Goal: Information Seeking & Learning: Learn about a topic

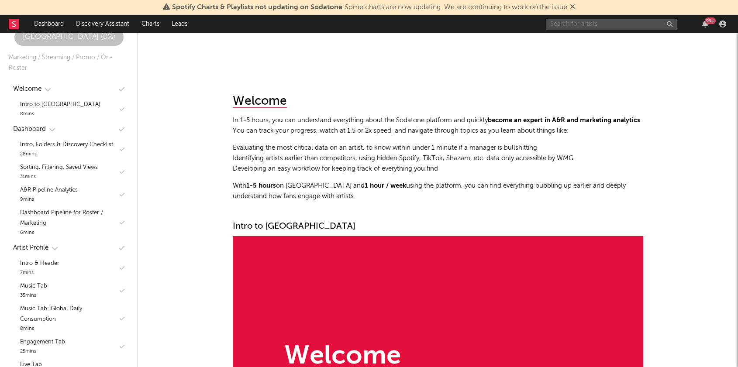
click at [618, 24] on input "text" at bounding box center [611, 24] width 131 height 11
type input "[PERSON_NAME]"
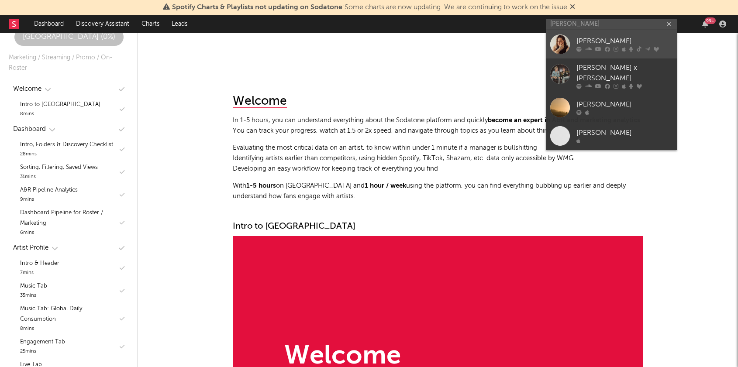
click at [586, 43] on div "[PERSON_NAME]" at bounding box center [624, 41] width 96 height 10
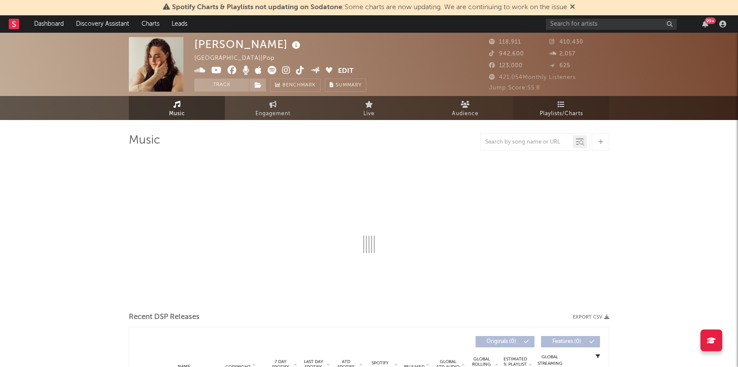
click at [549, 105] on link "Playlists/Charts" at bounding box center [561, 108] width 96 height 24
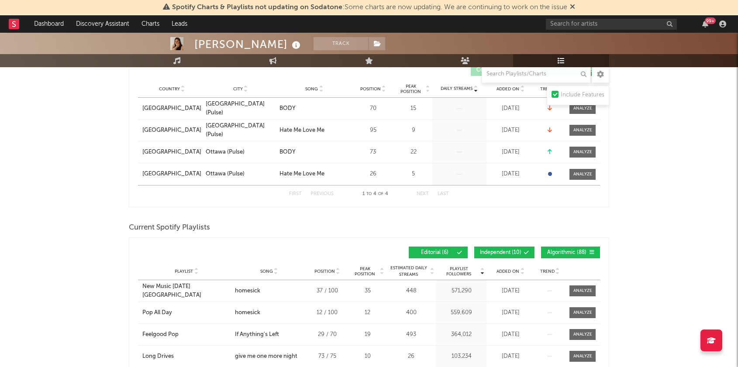
scroll to position [261, 0]
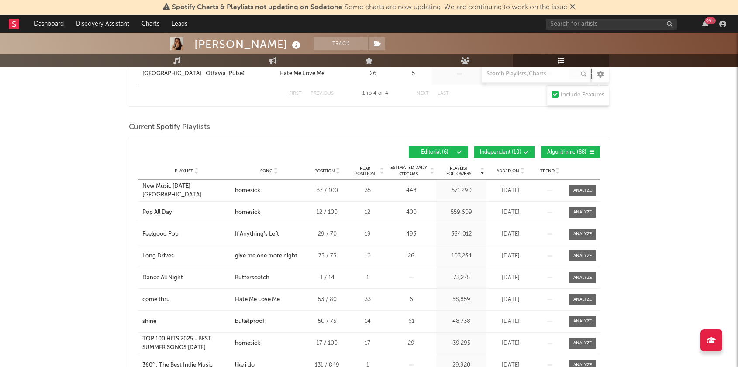
click at [508, 171] on span "Added On" at bounding box center [508, 171] width 23 height 5
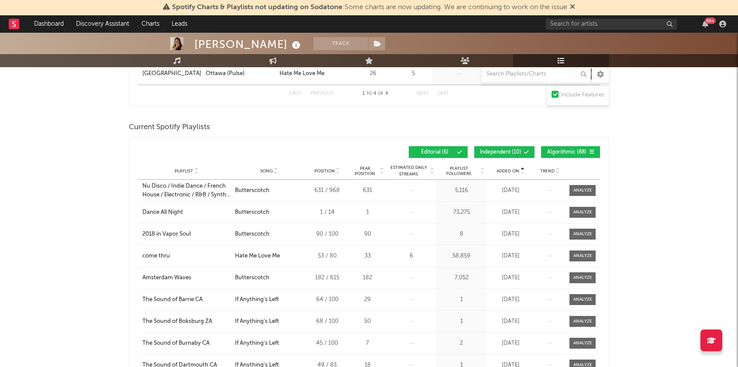
click at [508, 171] on span "Added On" at bounding box center [508, 171] width 23 height 5
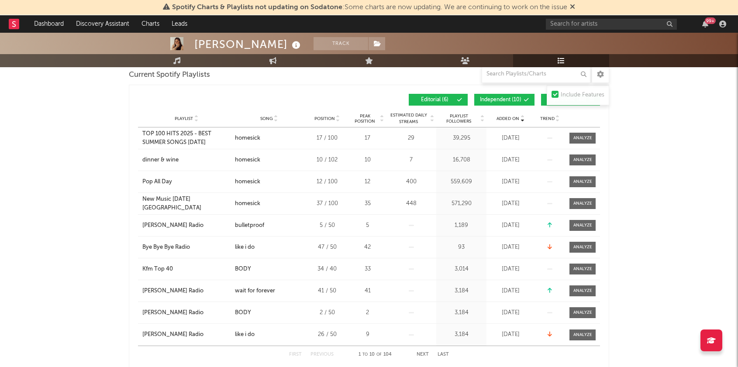
scroll to position [313, 0]
click at [540, 100] on div "Editorial ( 6 ) Independent ( 10 ) Algorithmic ( 88 )" at bounding box center [484, 100] width 231 height 12
click at [517, 101] on span "Independent ( 10 )" at bounding box center [500, 100] width 41 height 5
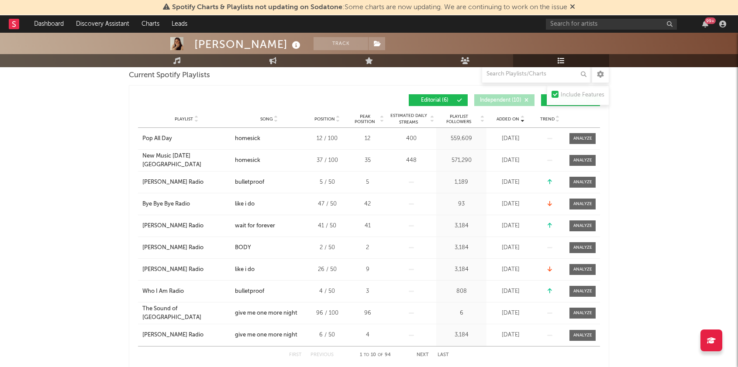
click at [545, 101] on button "Algorithmic ( 88 )" at bounding box center [570, 100] width 59 height 12
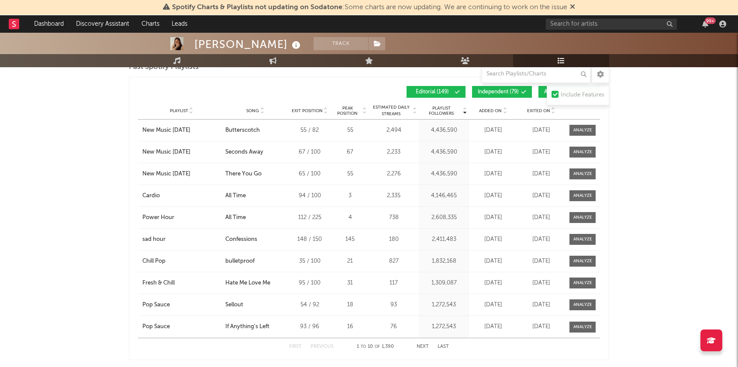
scroll to position [1178, 0]
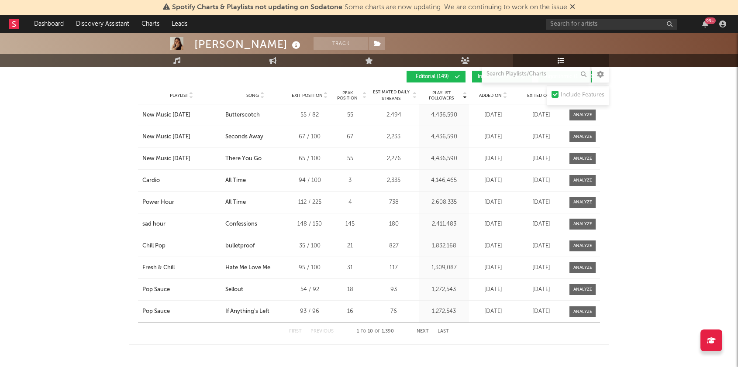
click at [442, 331] on button "Last" at bounding box center [443, 331] width 11 height 5
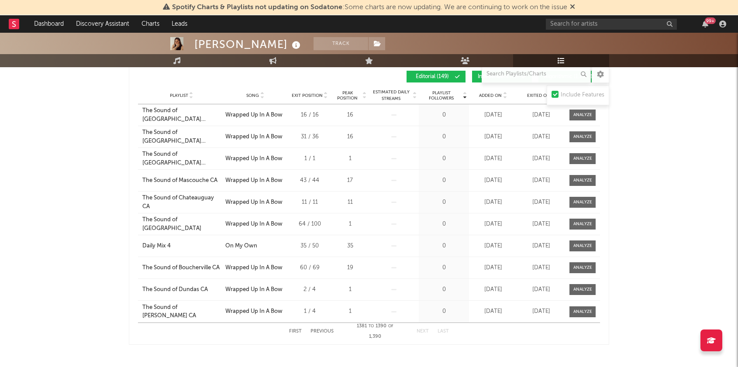
click at [442, 331] on button "Last" at bounding box center [443, 331] width 11 height 5
click at [442, 330] on button "Last" at bounding box center [443, 331] width 11 height 5
